Goal: Obtain resource: Obtain resource

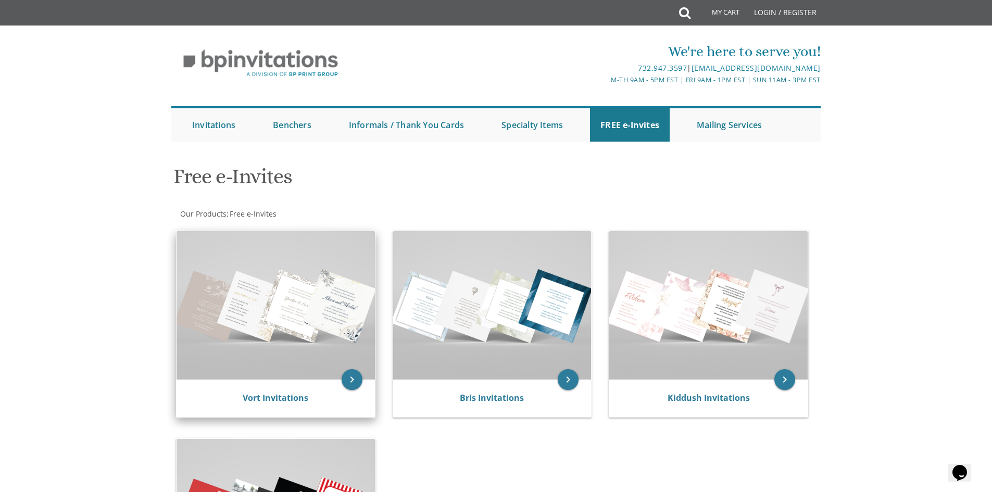
click at [284, 321] on img at bounding box center [276, 305] width 198 height 148
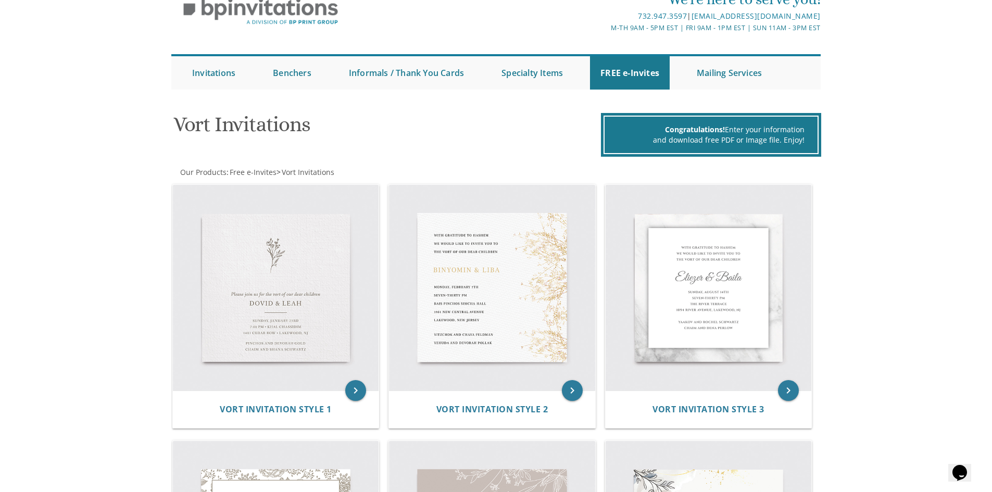
scroll to position [104, 0]
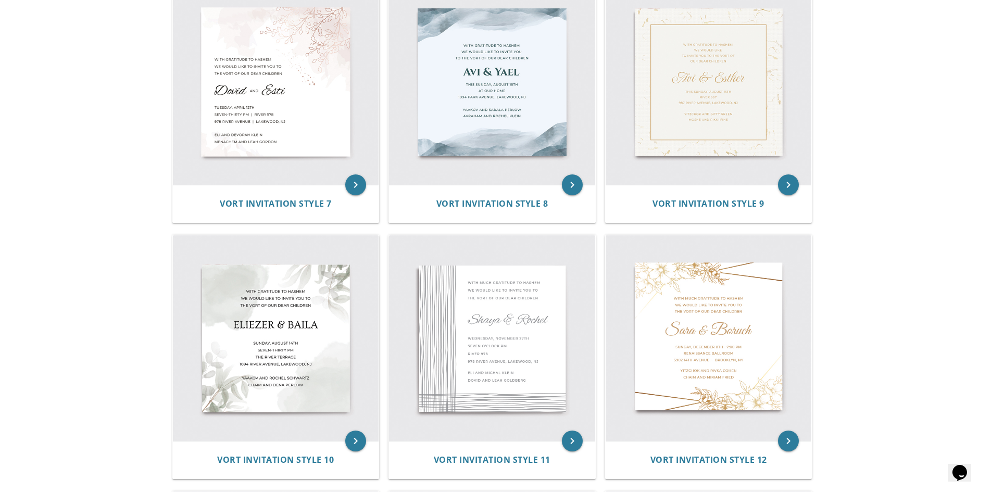
scroll to position [885, 0]
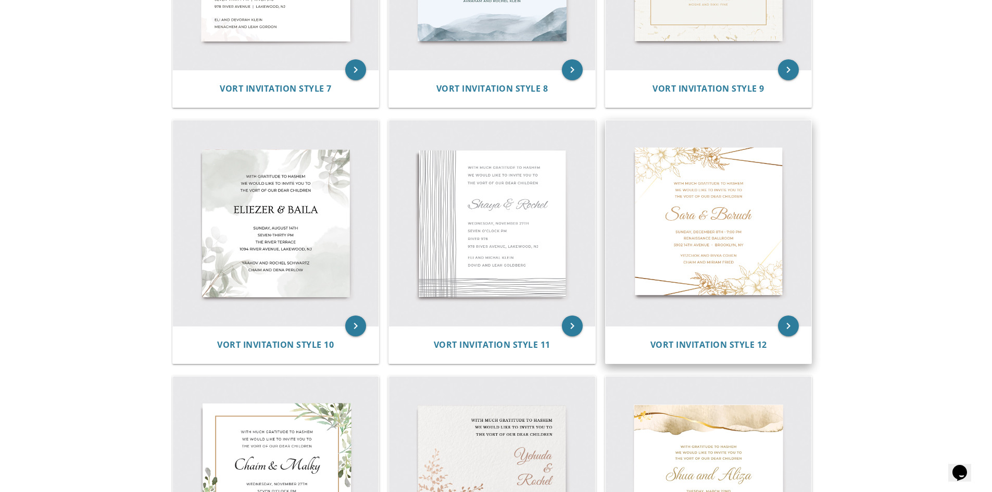
click at [734, 232] on img at bounding box center [709, 223] width 206 height 206
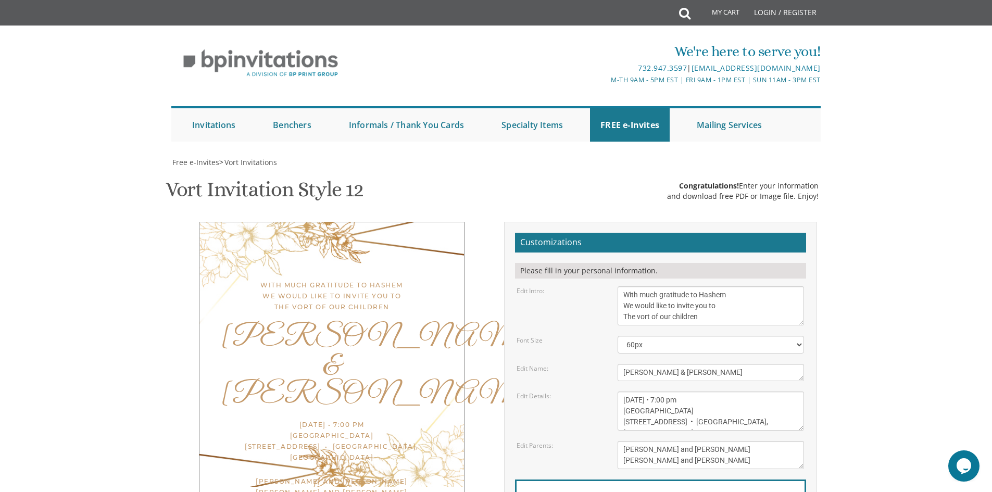
scroll to position [104, 0]
drag, startPoint x: 682, startPoint y: 270, endPoint x: 599, endPoint y: 264, distance: 82.5
click at [599, 364] on div "Edit Name: [PERSON_NAME] & [PERSON_NAME]" at bounding box center [660, 372] width 303 height 17
type textarea "[PERSON_NAME] and [PERSON_NAME]"
drag, startPoint x: 697, startPoint y: 299, endPoint x: 654, endPoint y: 299, distance: 42.7
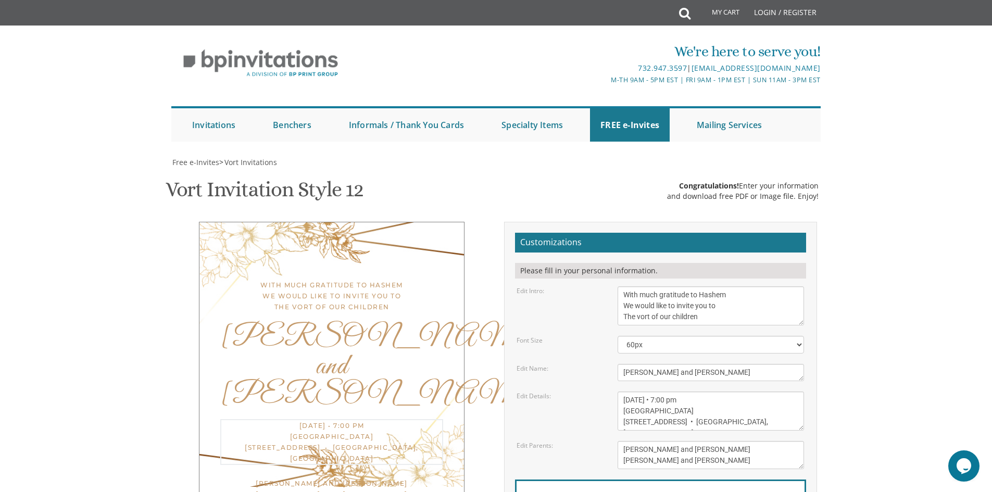
click at [652, 392] on textarea "[DATE] • 7:00 pm [GEOGRAPHIC_DATA] [STREET_ADDRESS] • [GEOGRAPHIC_DATA], [GEOGR…" at bounding box center [711, 411] width 186 height 39
click at [724, 392] on textarea "[DATE] • 7:00 pm [GEOGRAPHIC_DATA] [STREET_ADDRESS] • [GEOGRAPHIC_DATA], [GEOGR…" at bounding box center [711, 411] width 186 height 39
drag, startPoint x: 715, startPoint y: 308, endPoint x: 622, endPoint y: 305, distance: 93.8
click at [622, 392] on textarea "[DATE] • 7:00 pm [GEOGRAPHIC_DATA] [STREET_ADDRESS] • [GEOGRAPHIC_DATA], [GEOGR…" at bounding box center [711, 411] width 186 height 39
drag, startPoint x: 743, startPoint y: 317, endPoint x: 612, endPoint y: 314, distance: 130.7
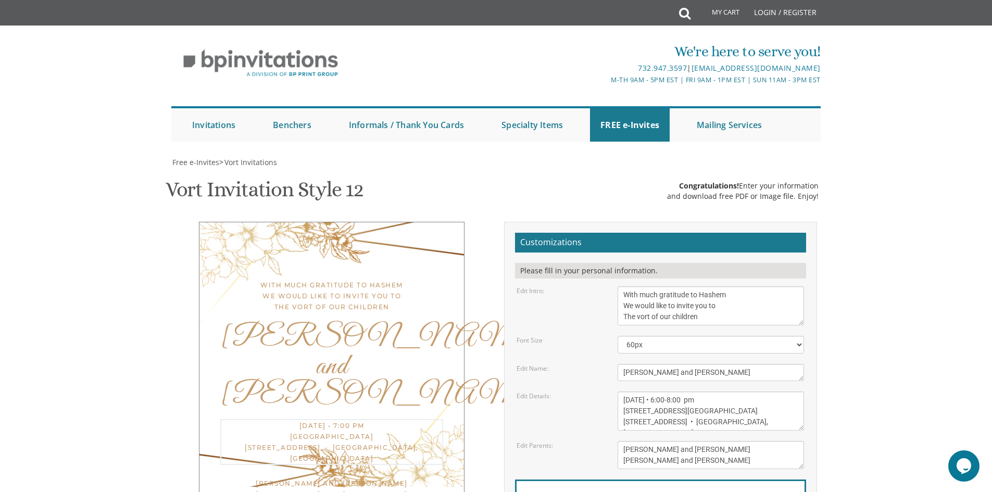
click at [612, 392] on div "[DATE] • 7:00 pm [GEOGRAPHIC_DATA] [STREET_ADDRESS] • [GEOGRAPHIC_DATA], [GEOGR…" at bounding box center [711, 411] width 202 height 39
type textarea "[DATE] • 6:00-8:00 pm [STREET_ADDRESS]"
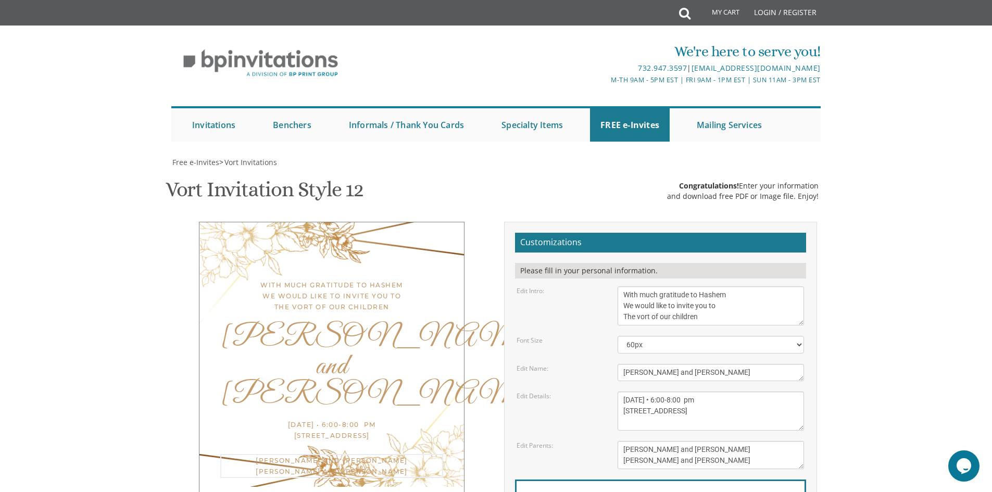
drag, startPoint x: 721, startPoint y: 343, endPoint x: 605, endPoint y: 338, distance: 116.2
click at [605, 441] on div "Edit Parents: [PERSON_NAME] and [PERSON_NAME] [PERSON_NAME] and [PERSON_NAME]" at bounding box center [660, 455] width 303 height 28
click at [646, 441] on textarea "[PERSON_NAME] and [PERSON_NAME] [PERSON_NAME] and [PERSON_NAME]" at bounding box center [711, 455] width 186 height 28
drag, startPoint x: 711, startPoint y: 356, endPoint x: 612, endPoint y: 355, distance: 98.9
click at [612, 441] on div "[PERSON_NAME] and [PERSON_NAME] [PERSON_NAME] and [PERSON_NAME]" at bounding box center [711, 455] width 202 height 28
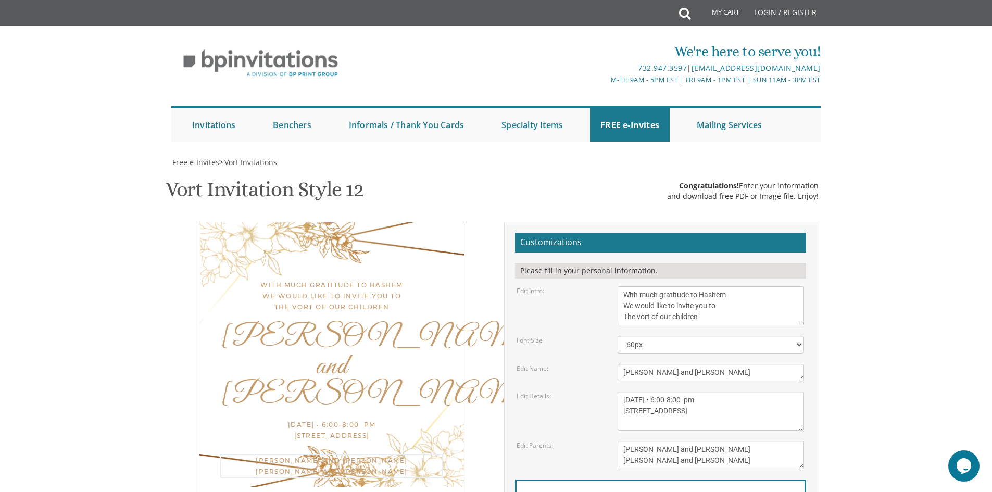
type textarea "[PERSON_NAME] and [PERSON_NAME] [PERSON_NAME] and [PERSON_NAME]"
type input "[EMAIL_ADDRESS][DOMAIN_NAME]"
click at [851, 397] on body "My Cart Total: View Cart Item(s) Submit My Cart Total: View Cart Item(s) Login …" at bounding box center [496, 428] width 992 height 856
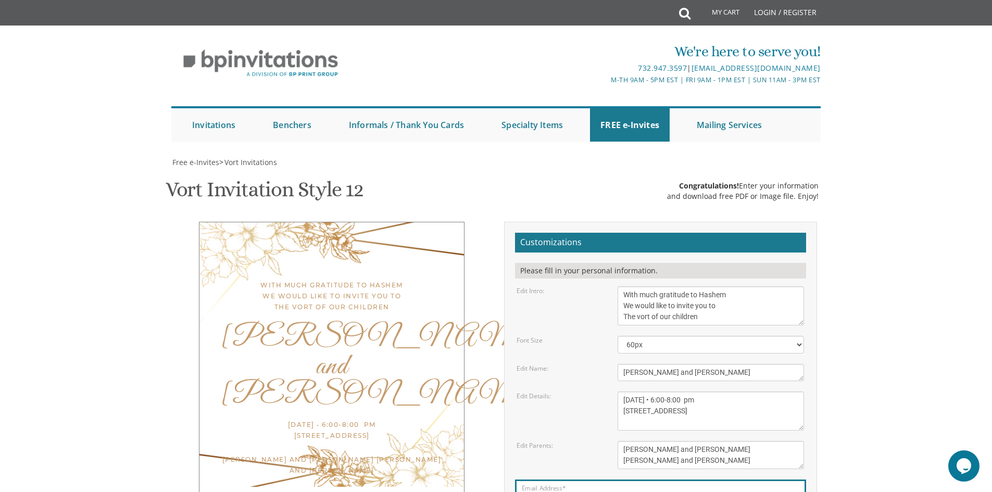
scroll to position [156, 0]
